Goal: Find contact information: Find contact information

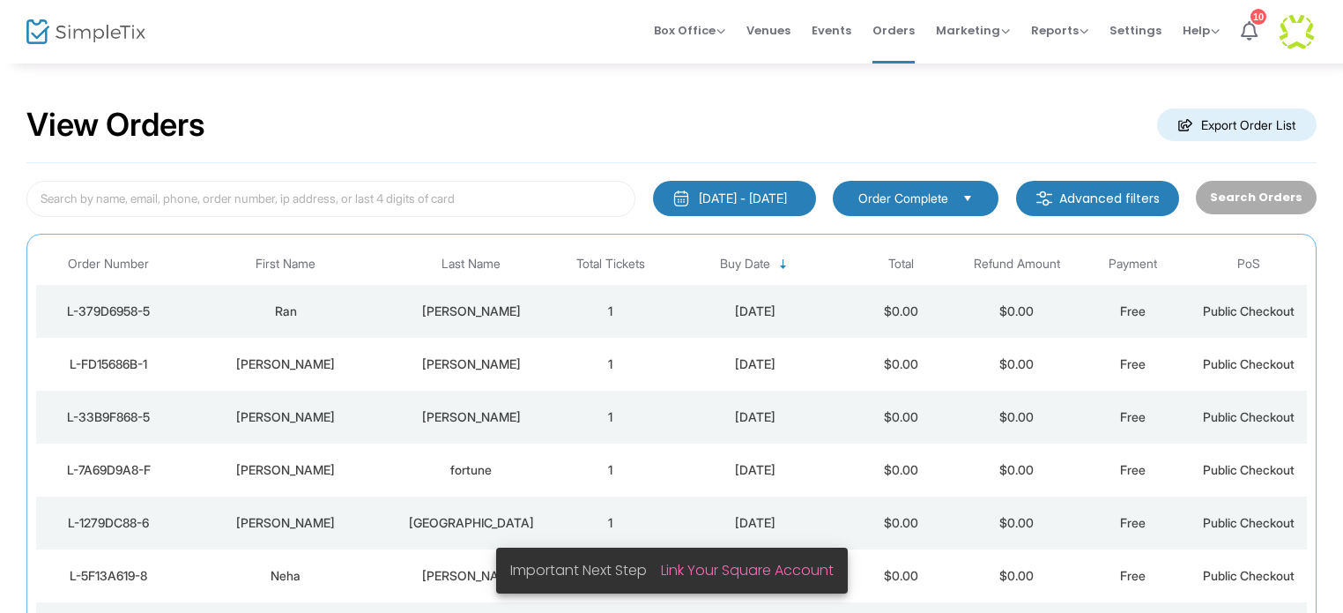
click at [465, 361] on div "[PERSON_NAME]" at bounding box center [471, 364] width 153 height 18
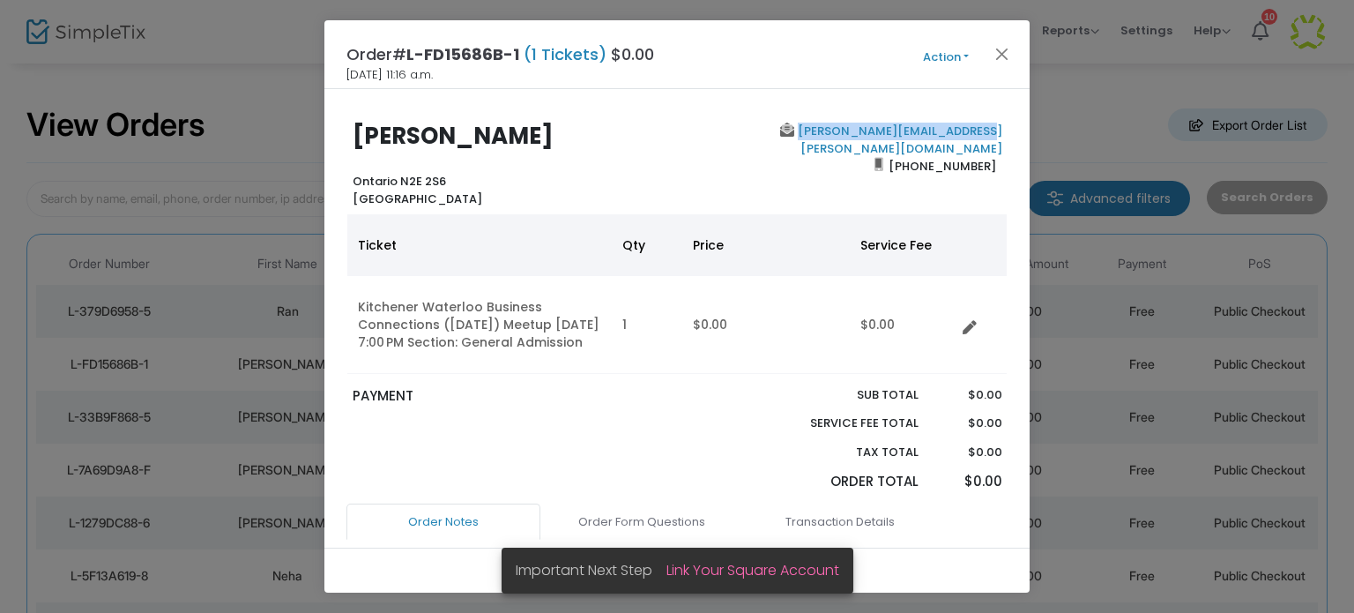
drag, startPoint x: 995, startPoint y: 133, endPoint x: 815, endPoint y: 125, distance: 180.9
click at [815, 125] on div "[PERSON_NAME][EMAIL_ADDRESS][PERSON_NAME][DOMAIN_NAME] [PHONE_NUMBER]" at bounding box center [843, 165] width 333 height 85
copy link "[PERSON_NAME][EMAIL_ADDRESS][PERSON_NAME][DOMAIN_NAME]"
click at [999, 57] on button "Close" at bounding box center [1002, 53] width 23 height 23
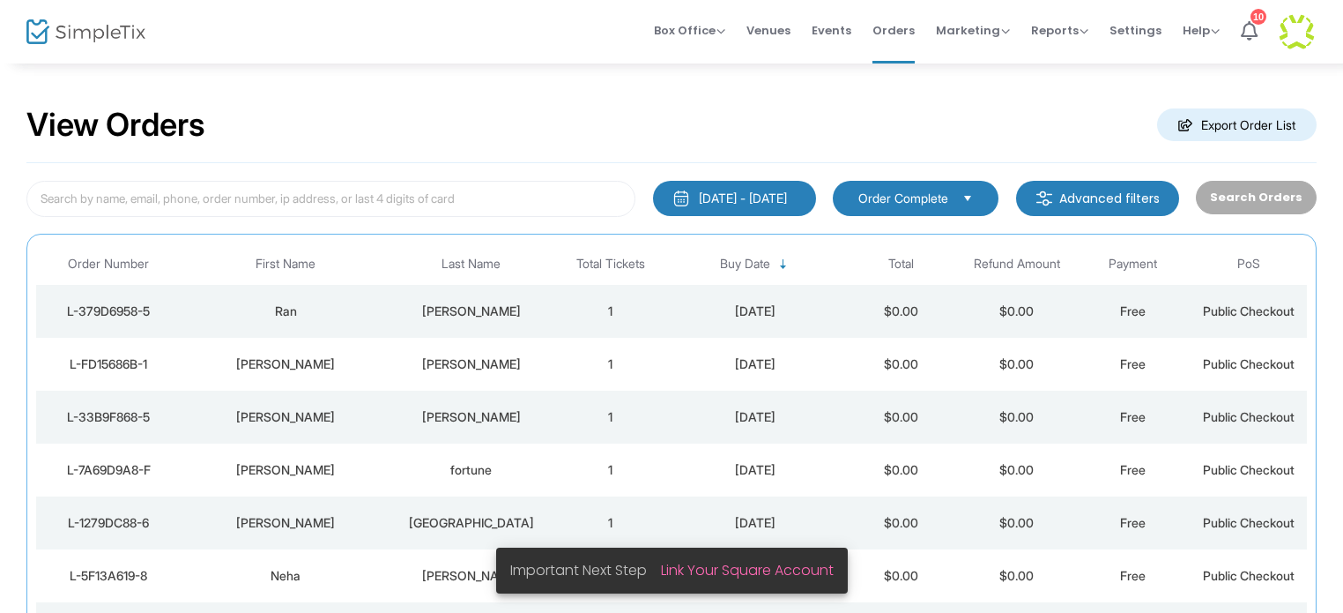
scroll to position [93, 0]
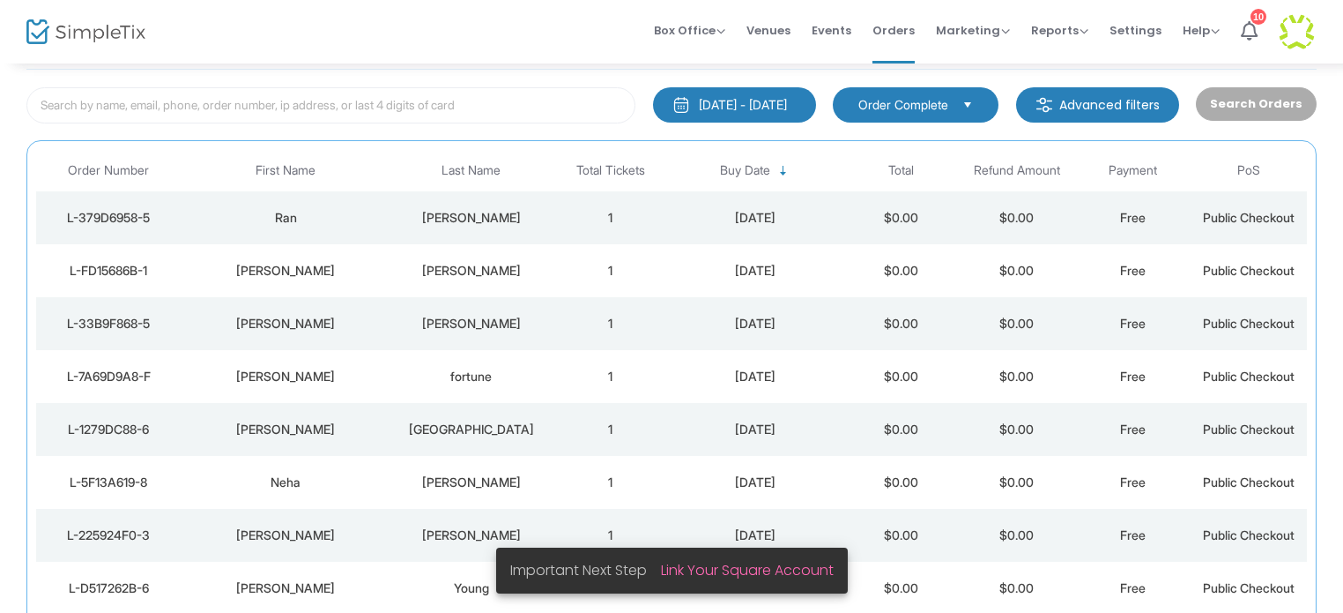
click at [289, 217] on div "Ran" at bounding box center [286, 218] width 200 height 18
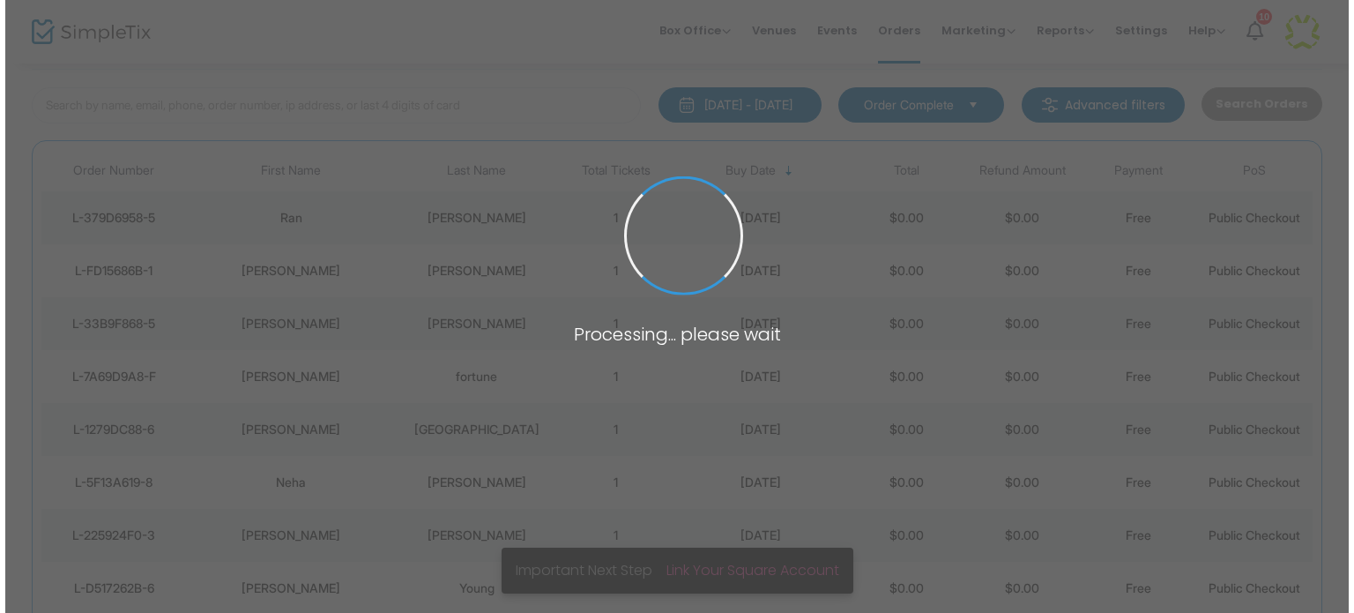
scroll to position [0, 0]
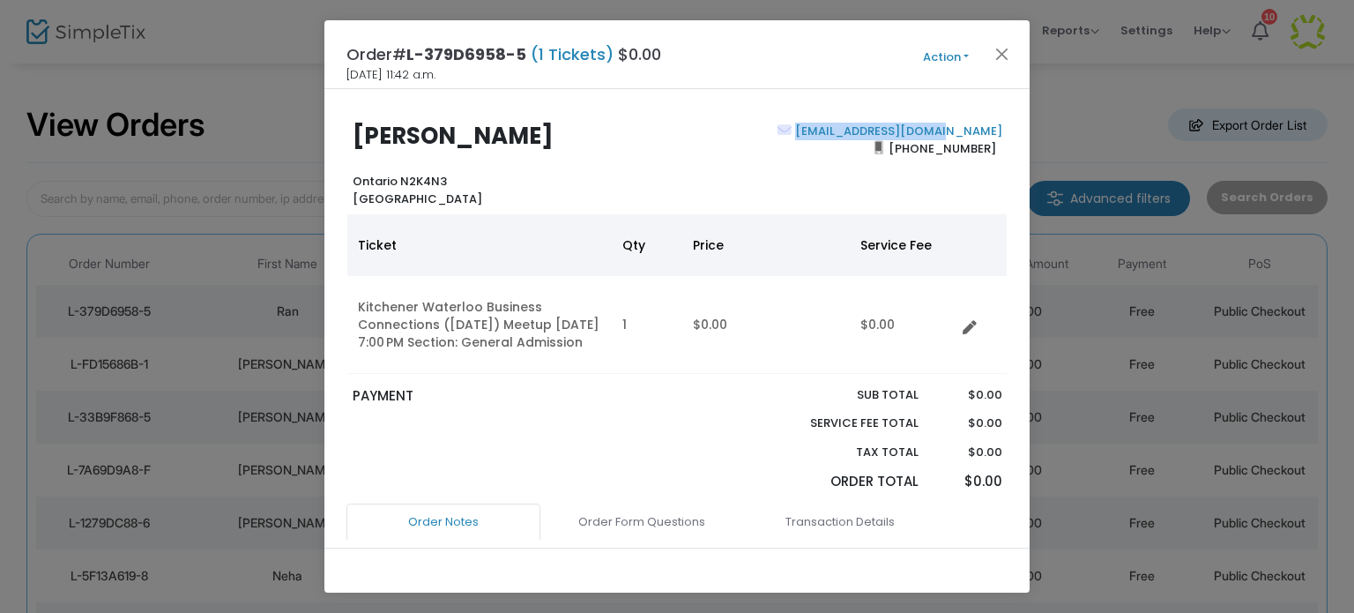
drag, startPoint x: 996, startPoint y: 131, endPoint x: 846, endPoint y: 138, distance: 150.0
click at [846, 138] on div "[EMAIL_ADDRESS][DOMAIN_NAME] [PHONE_NUMBER]" at bounding box center [843, 165] width 333 height 85
copy link "[EMAIL_ADDRESS][DOMAIN_NAME]"
click at [1001, 48] on button "Close" at bounding box center [1002, 53] width 23 height 23
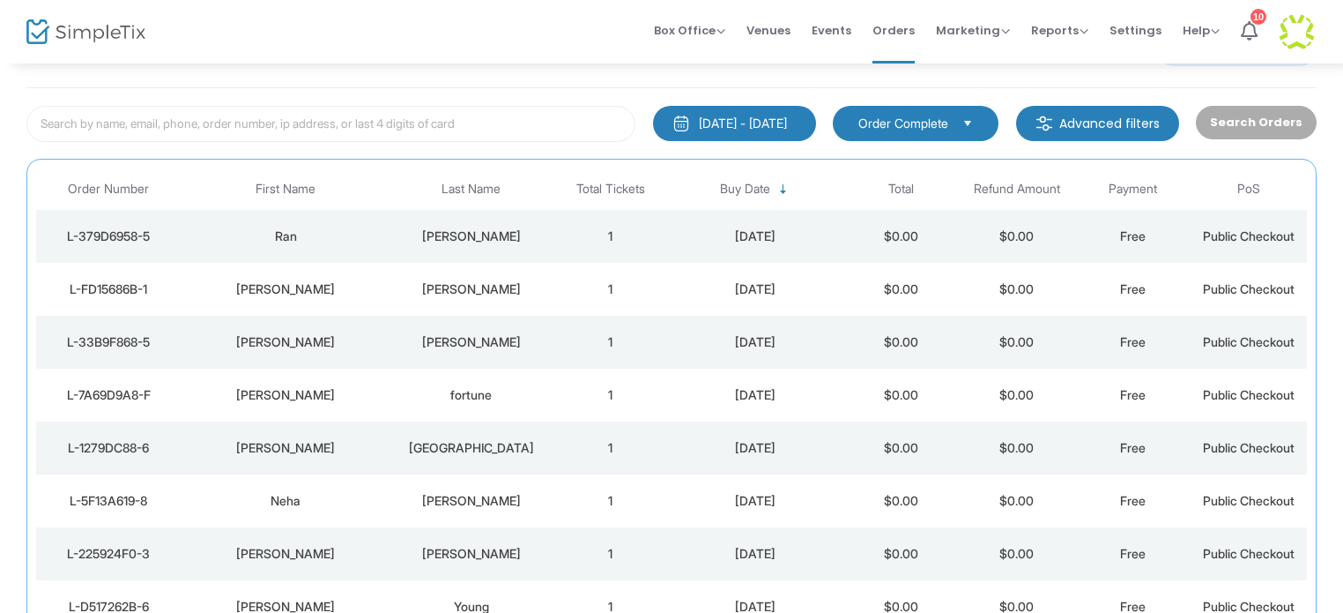
scroll to position [93, 0]
